Goal: Task Accomplishment & Management: Manage account settings

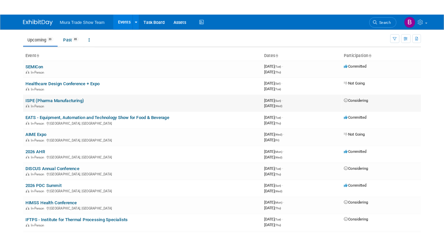
scroll to position [21, 0]
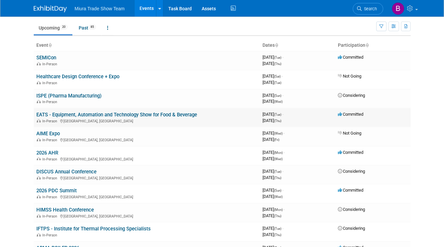
click at [103, 112] on link "EATS - Equipment, Automation and Technology Show for Food & Beverage" at bounding box center [116, 115] width 161 height 6
click at [354, 101] on td "Considering" at bounding box center [373, 98] width 75 height 19
click at [94, 97] on link "ISPE (Pharma Manufacturing)" at bounding box center [68, 96] width 65 height 6
click at [62, 115] on link "EATS - Equipment, Automation and Technology Show for Food & Beverage" at bounding box center [116, 115] width 161 height 6
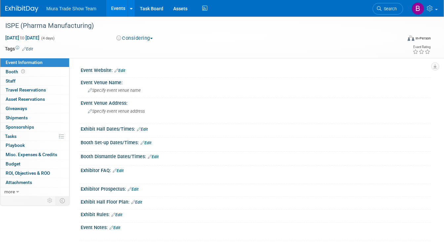
click at [153, 42] on div "Oct 26, 2025 to Oct 29, 2025 (4 days) Oct 26, 2025 to Oct 29, 2025 Considering …" at bounding box center [218, 39] width 436 height 10
click at [152, 39] on span "button" at bounding box center [151, 38] width 3 height 1
click at [140, 69] on link "Not Going" at bounding box center [141, 67] width 52 height 9
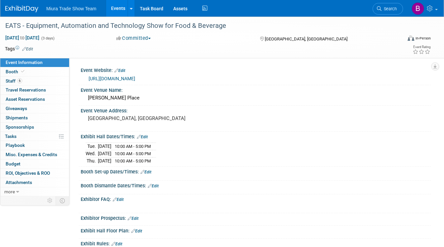
click at [135, 79] on link "https://theeatsshow.us.messefrankfurt.com/us/en.html" at bounding box center [112, 78] width 47 height 5
click at [12, 69] on span "Booth" at bounding box center [16, 71] width 20 height 5
